Goal: Information Seeking & Learning: Check status

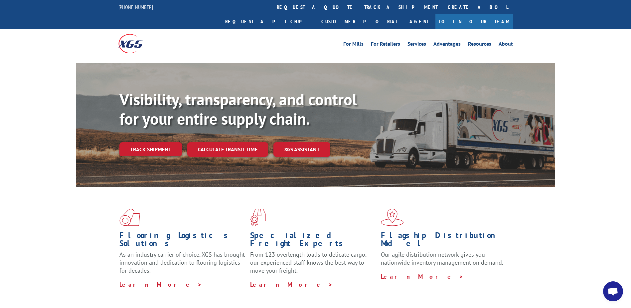
click at [158, 142] on link "Track shipment" at bounding box center [150, 149] width 63 height 14
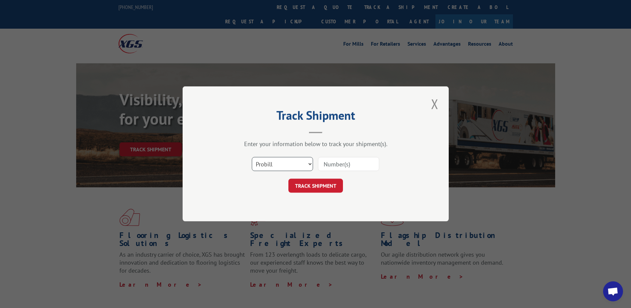
click at [272, 164] on select "Select category... Probill BOL PO" at bounding box center [282, 164] width 61 height 14
select select "bol"
click at [252, 157] on select "Select category... Probill BOL PO" at bounding box center [282, 164] width 61 height 14
click at [340, 163] on input at bounding box center [348, 164] width 61 height 14
click at [591, 76] on div "Track Shipment Enter your information below to track your shipment(s). Select c…" at bounding box center [315, 154] width 631 height 308
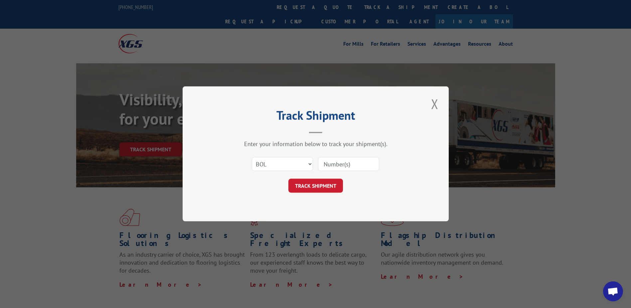
drag, startPoint x: 328, startPoint y: 163, endPoint x: 345, endPoint y: 163, distance: 17.6
click at [329, 163] on input at bounding box center [348, 164] width 61 height 14
click at [329, 165] on input "36824" at bounding box center [348, 164] width 61 height 14
type input "361824"
click at [325, 187] on button "TRACK SHIPMENT" at bounding box center [316, 186] width 55 height 14
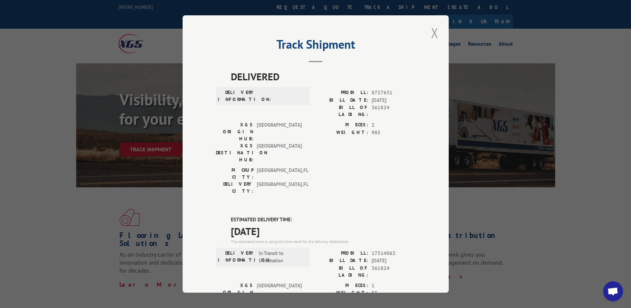
click at [433, 31] on button "Close modal" at bounding box center [434, 33] width 11 height 18
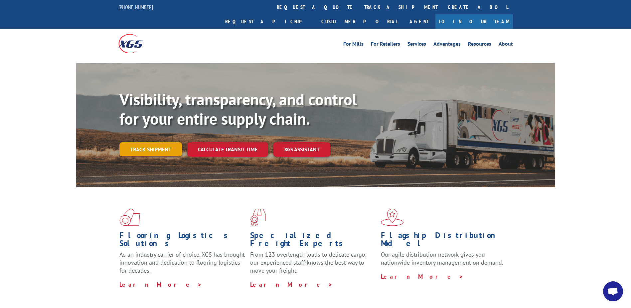
click at [167, 142] on link "Track shipment" at bounding box center [150, 149] width 63 height 14
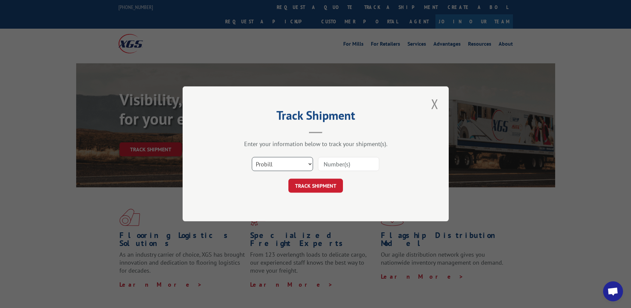
click at [294, 163] on select "Select category... Probill BOL PO" at bounding box center [282, 164] width 61 height 14
select select "bol"
click at [252, 157] on select "Select category... Probill BOL PO" at bounding box center [282, 164] width 61 height 14
click at [342, 165] on input at bounding box center [348, 164] width 61 height 14
type input "361613"
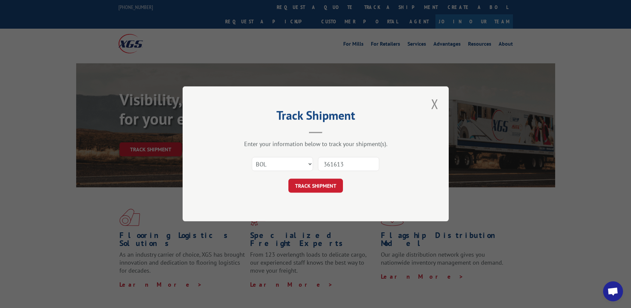
click at [332, 184] on button "TRACK SHIPMENT" at bounding box center [316, 186] width 55 height 14
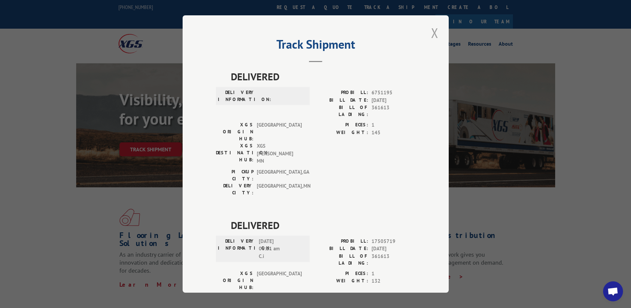
click at [431, 30] on button "Close modal" at bounding box center [434, 33] width 11 height 18
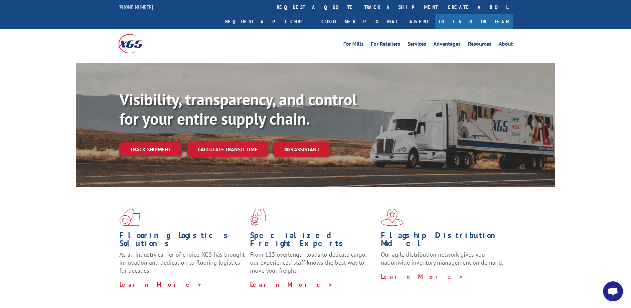
click at [533, 218] on div "Flooring Logistics Solutions As an industry carrier of choice, XGS has brought …" at bounding box center [315, 248] width 479 height 122
click at [522, 217] on div "Flooring Logistics Solutions As an industry carrier of choice, XGS has brought …" at bounding box center [315, 248] width 479 height 122
drag, startPoint x: 566, startPoint y: 185, endPoint x: 576, endPoint y: 172, distance: 16.4
